Goal: Find specific page/section: Find specific page/section

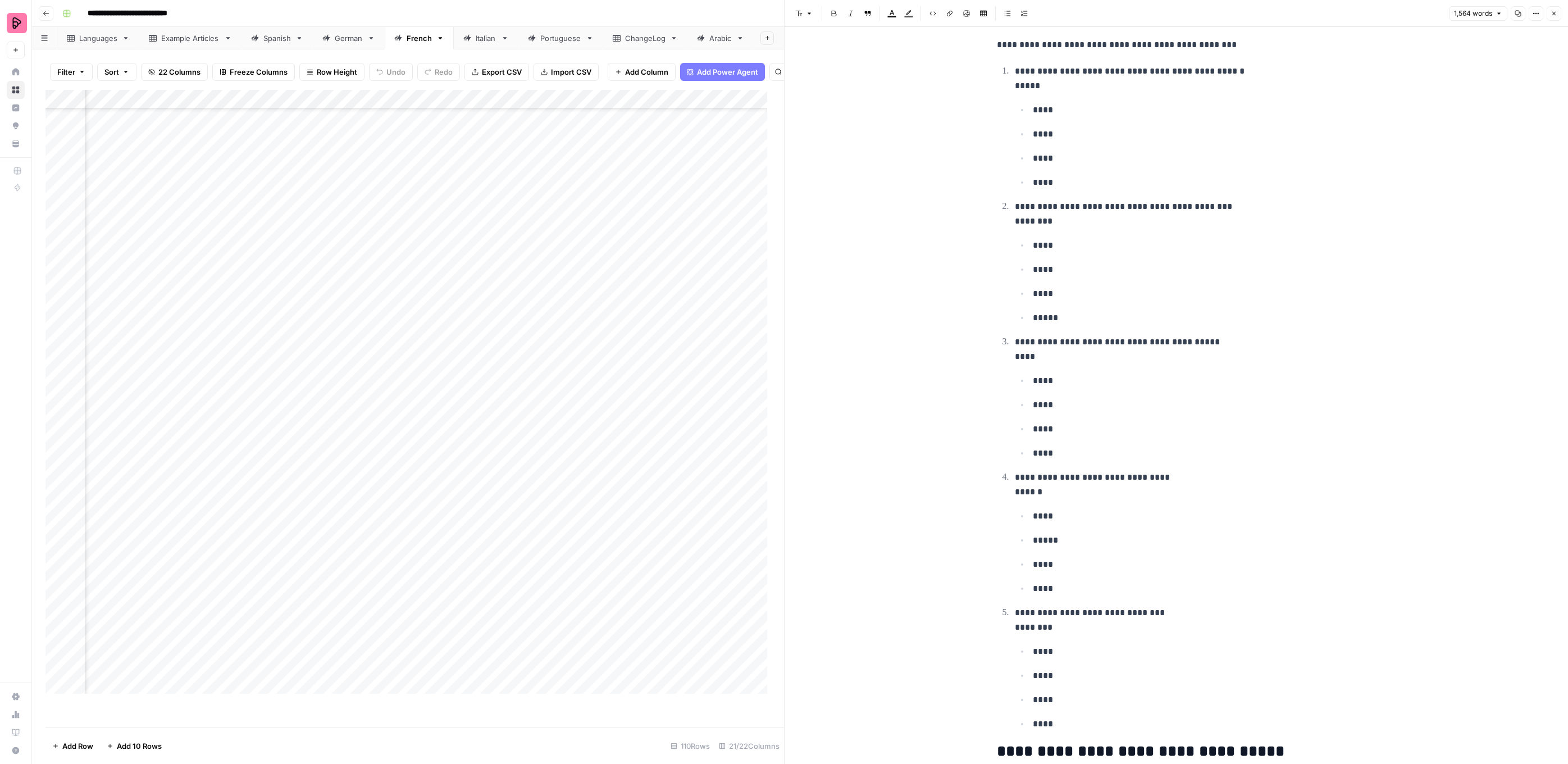
scroll to position [2378, 0]
